Goal: Download file/media

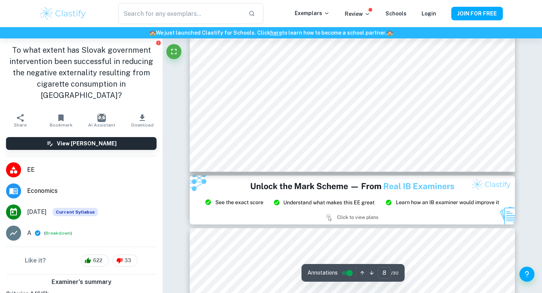
scroll to position [3371, 0]
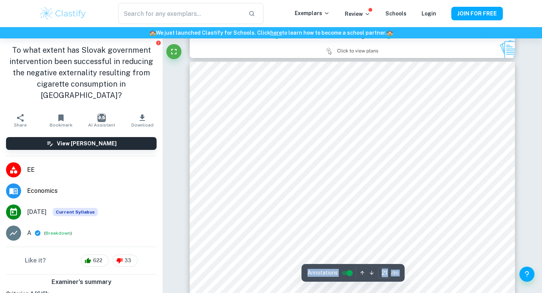
scroll to position [8760, 0]
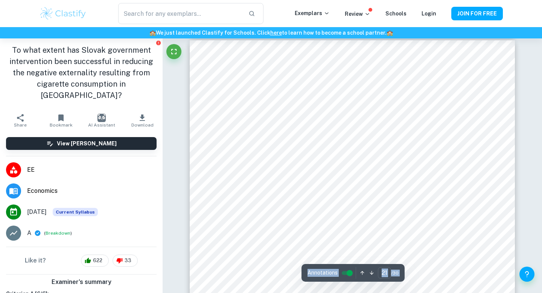
click at [282, 12] on div "​" at bounding box center [191, 13] width 208 height 21
click at [143, 113] on icon "button" at bounding box center [142, 117] width 9 height 9
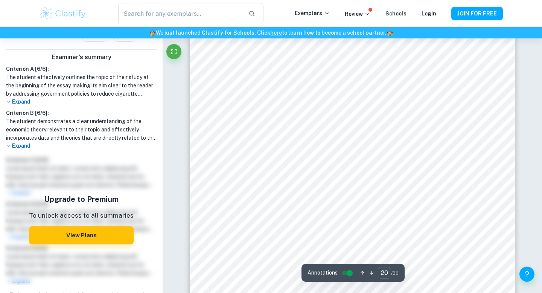
scroll to position [8377, 0]
type input "21"
